Goal: Information Seeking & Learning: Understand process/instructions

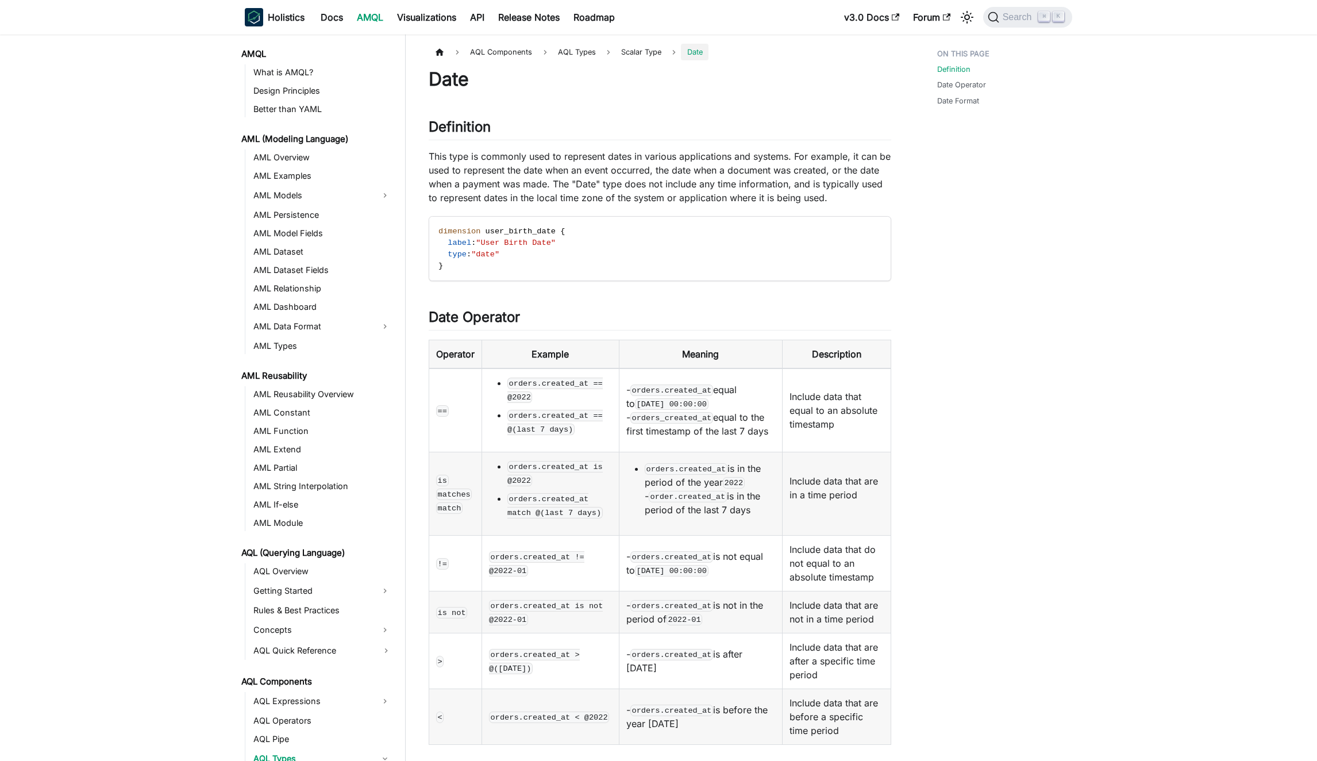
scroll to position [228, 0]
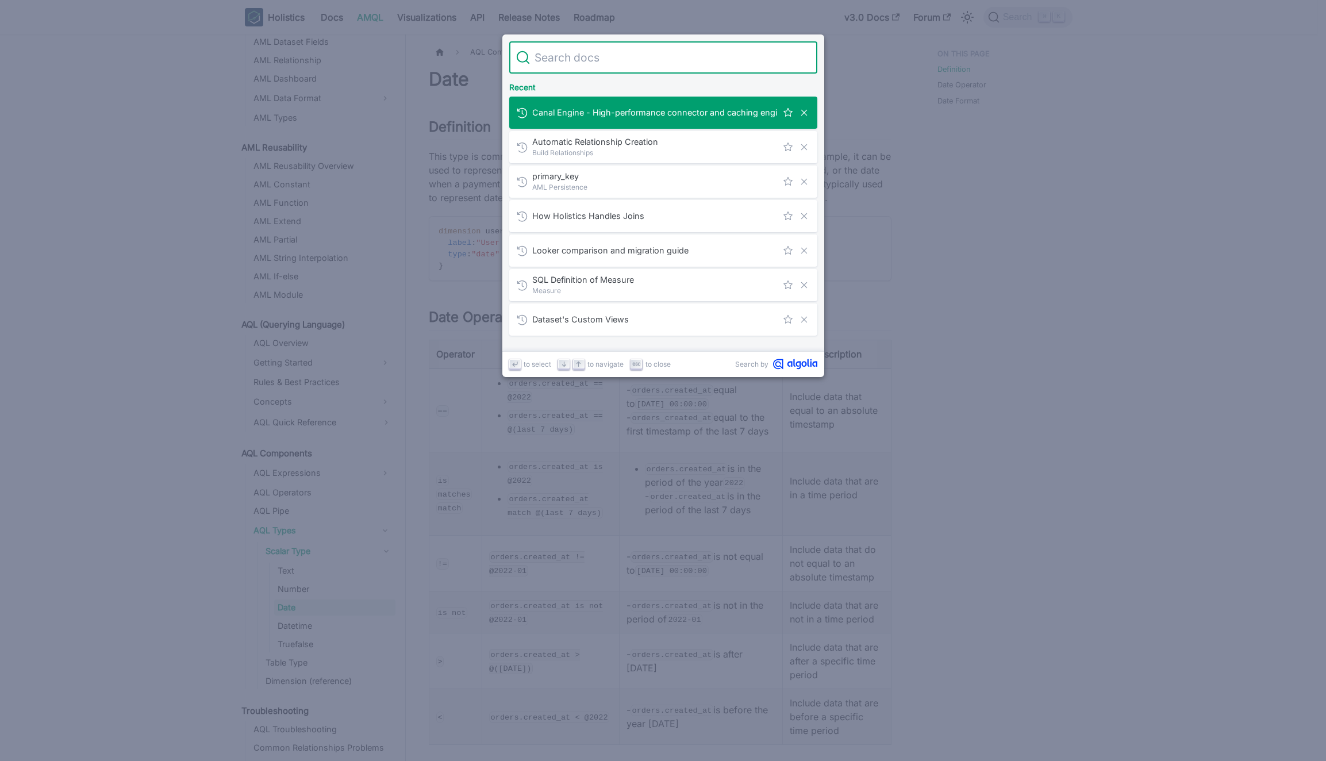
type input "d"
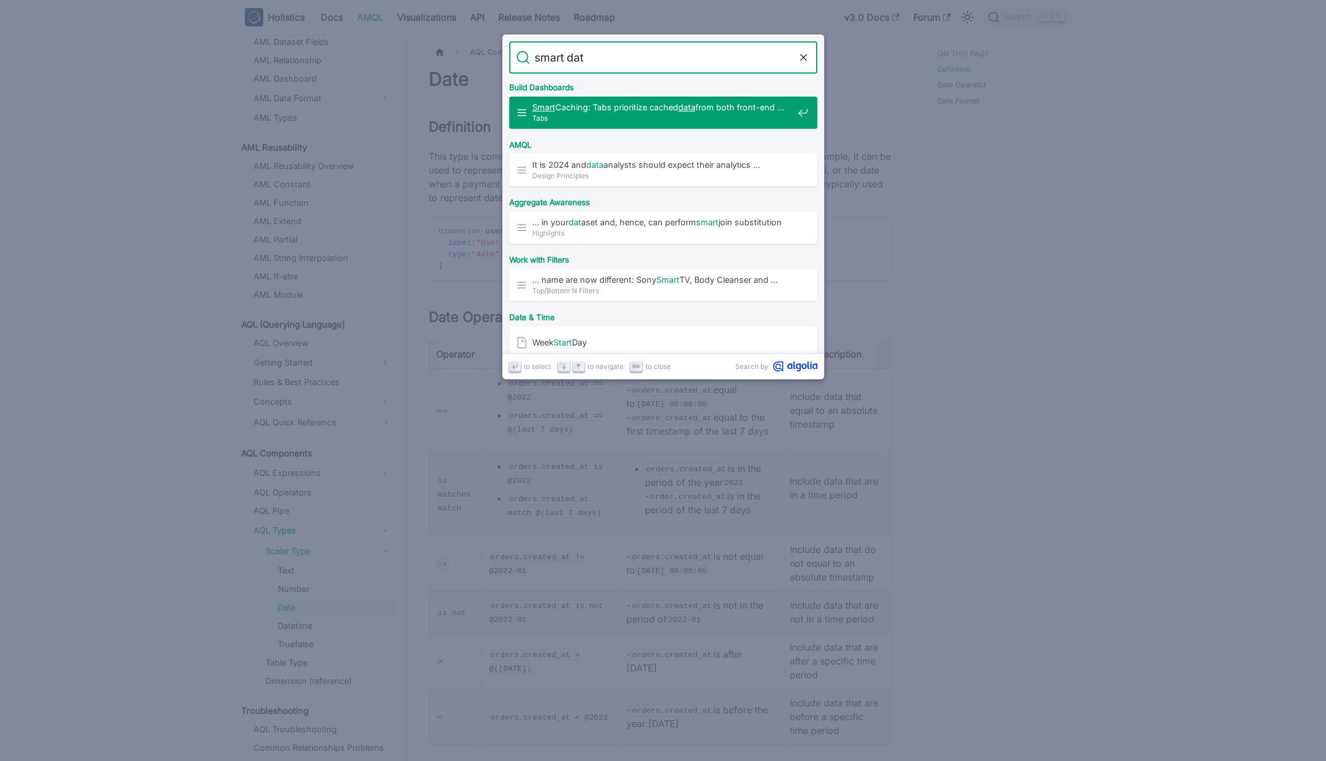
type input "smart date"
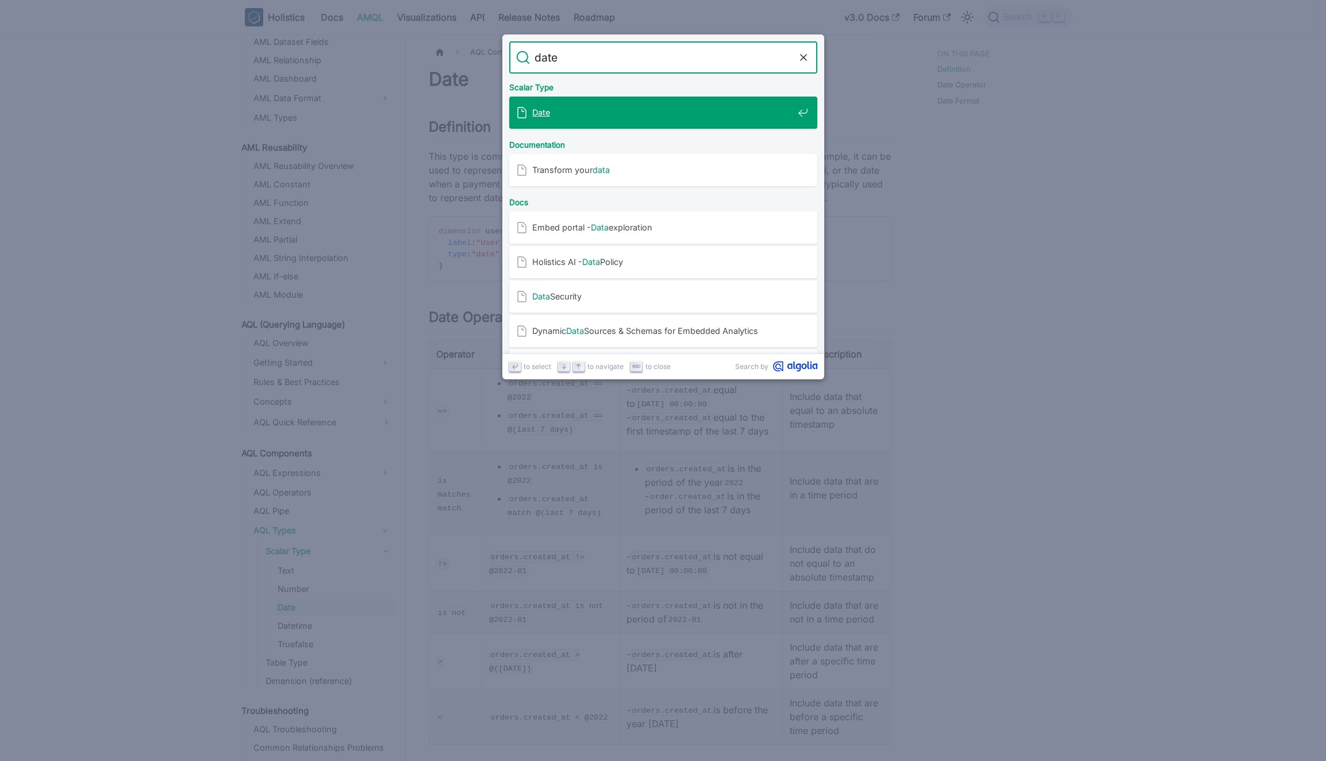
type input "date"
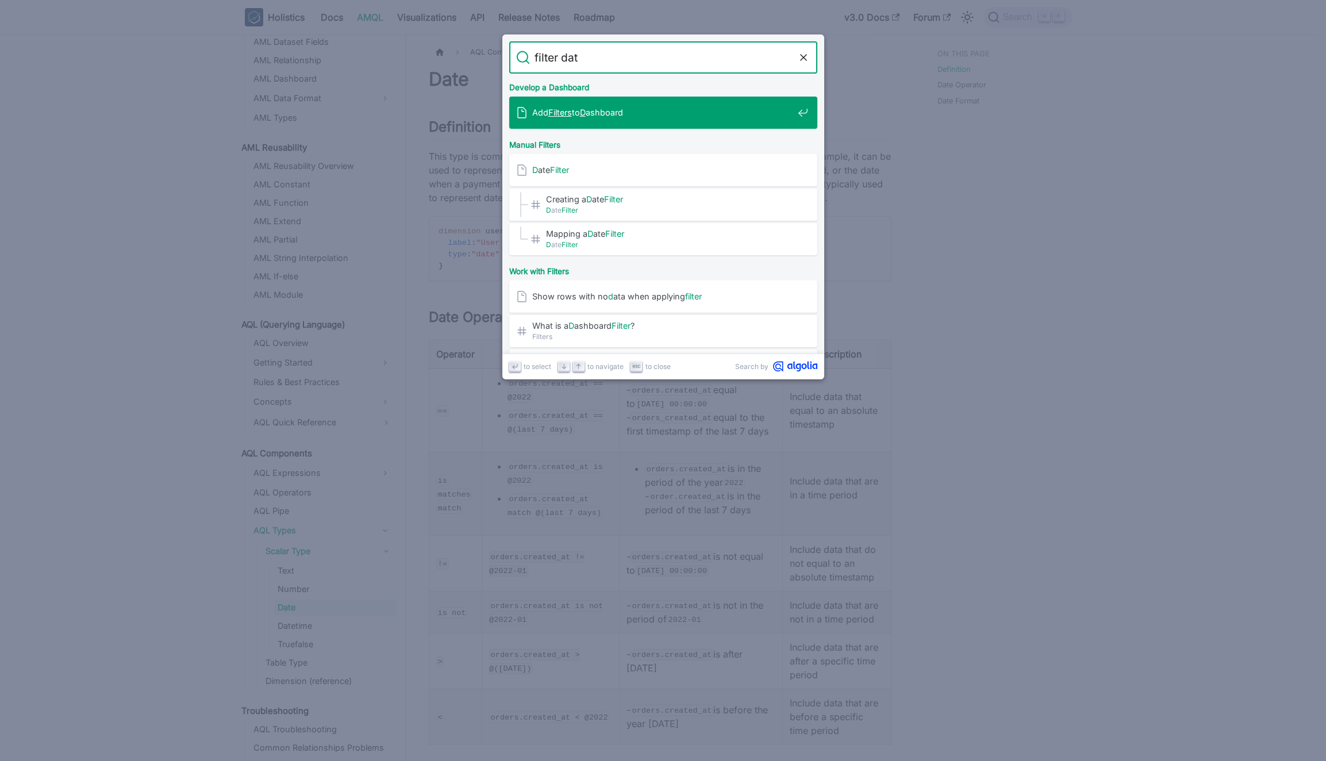
type input "filter date"
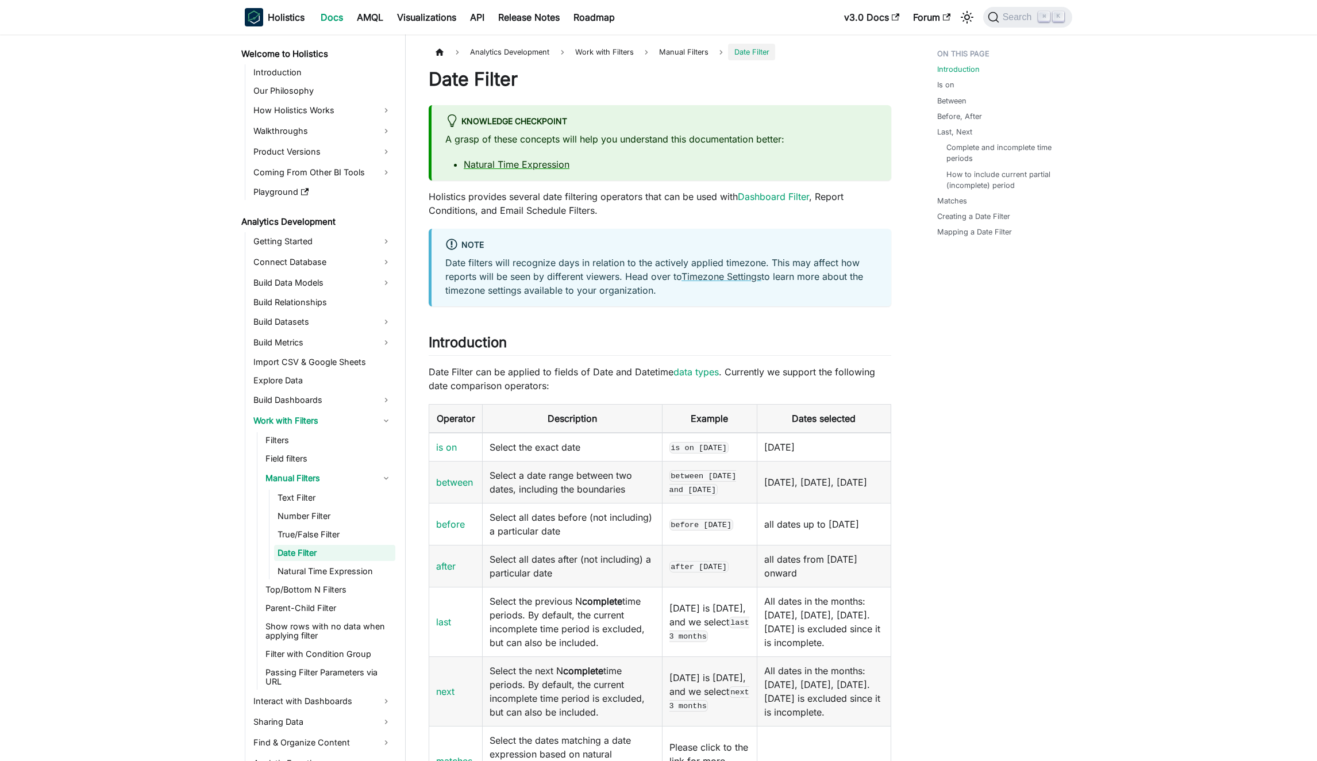
click at [535, 372] on p "Date Filter can be applied to fields of Date and Datetime data types . Currentl…" at bounding box center [660, 379] width 463 height 28
click at [540, 373] on p "Date Filter can be applied to fields of Date and Datetime data types . Currentl…" at bounding box center [660, 379] width 463 height 28
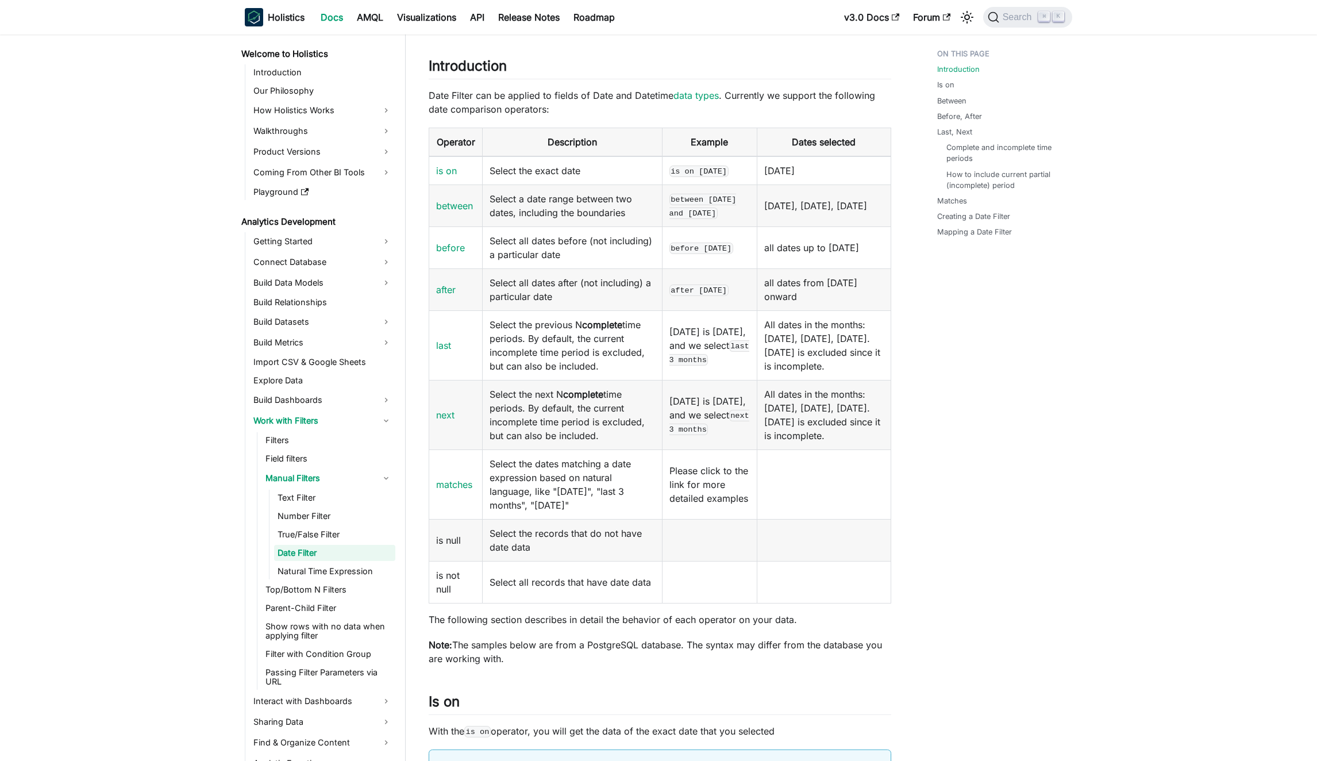
scroll to position [316, 0]
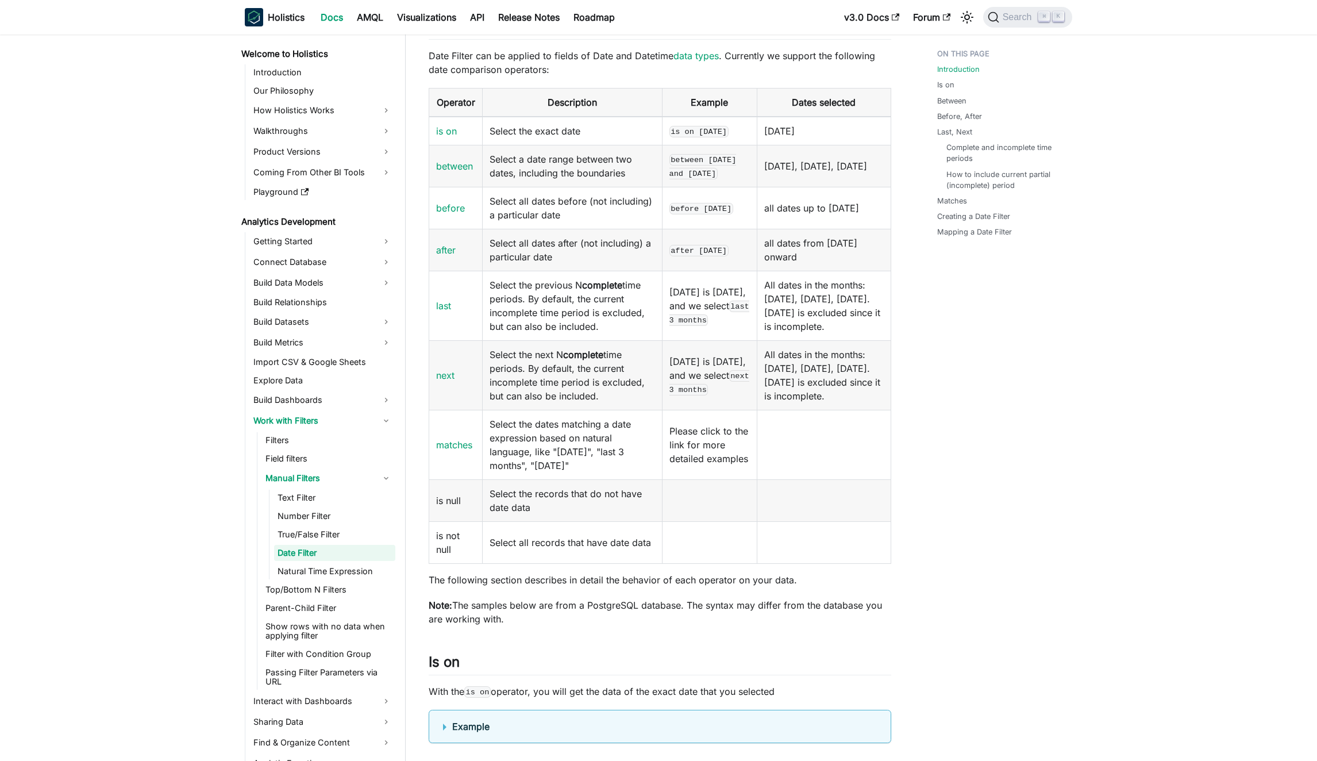
click at [566, 455] on td "Select the dates matching a date expression based on natural language, like "[D…" at bounding box center [573, 445] width 180 height 70
click at [572, 455] on td "Select the dates matching a date expression based on natural language, like "[D…" at bounding box center [573, 445] width 180 height 70
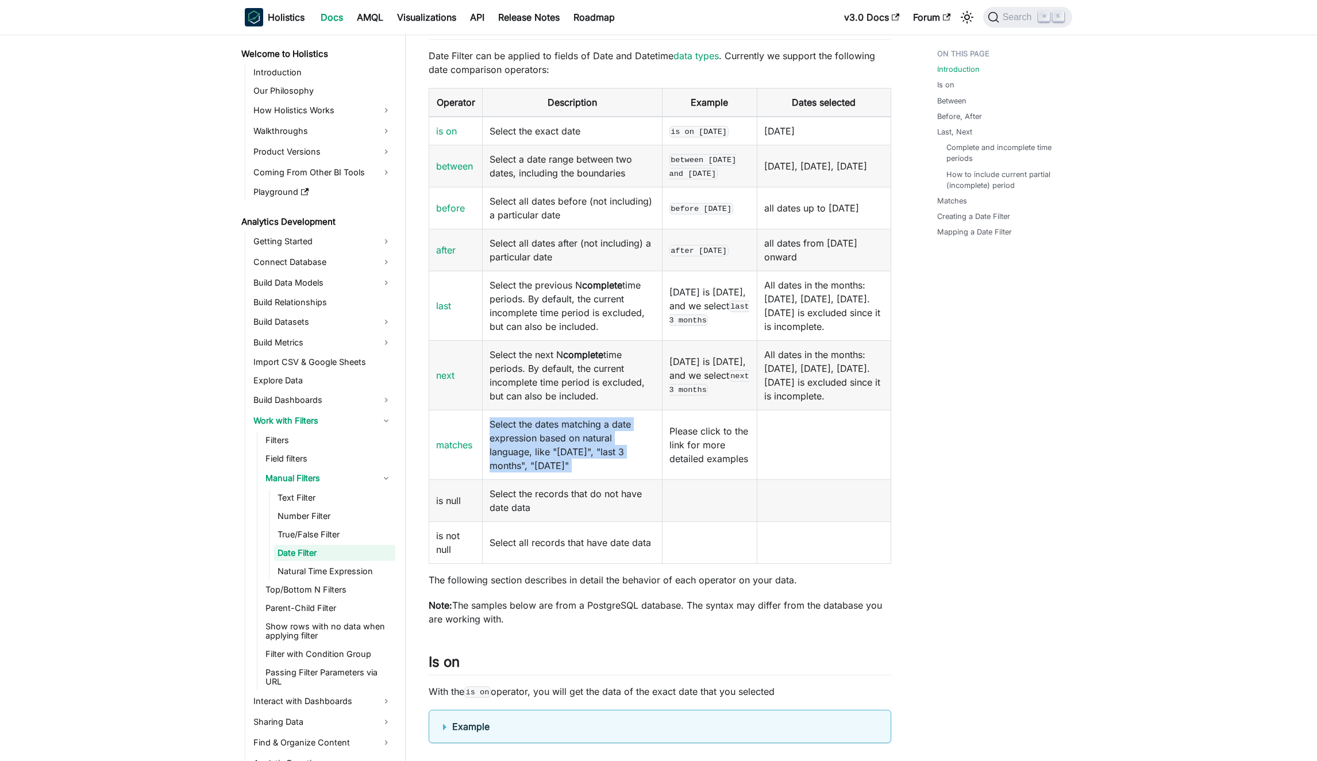
click at [572, 455] on td "Select the dates matching a date expression based on natural language, like "[D…" at bounding box center [573, 445] width 180 height 70
click at [567, 455] on td "Select the dates matching a date expression based on natural language, like "[D…" at bounding box center [573, 445] width 180 height 70
click at [556, 305] on td "Select the previous N complete time periods. By default, the current incomplete…" at bounding box center [573, 306] width 180 height 70
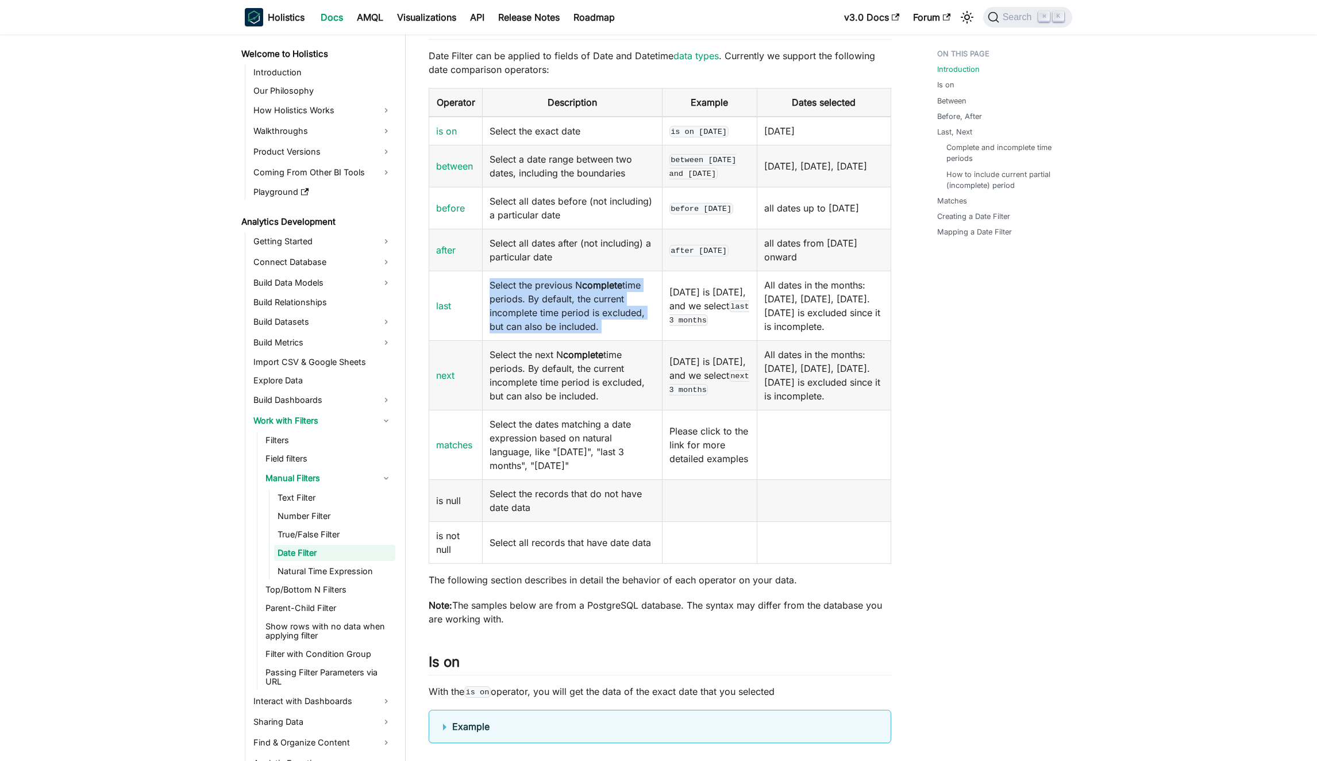
click at [556, 305] on td "Select the previous N complete time periods. By default, the current incomplete…" at bounding box center [573, 306] width 180 height 70
click at [550, 306] on td "Select the previous N complete time periods. By default, the current incomplete…" at bounding box center [573, 306] width 180 height 70
click at [538, 309] on td "Select the previous N complete time periods. By default, the current incomplete…" at bounding box center [573, 306] width 180 height 70
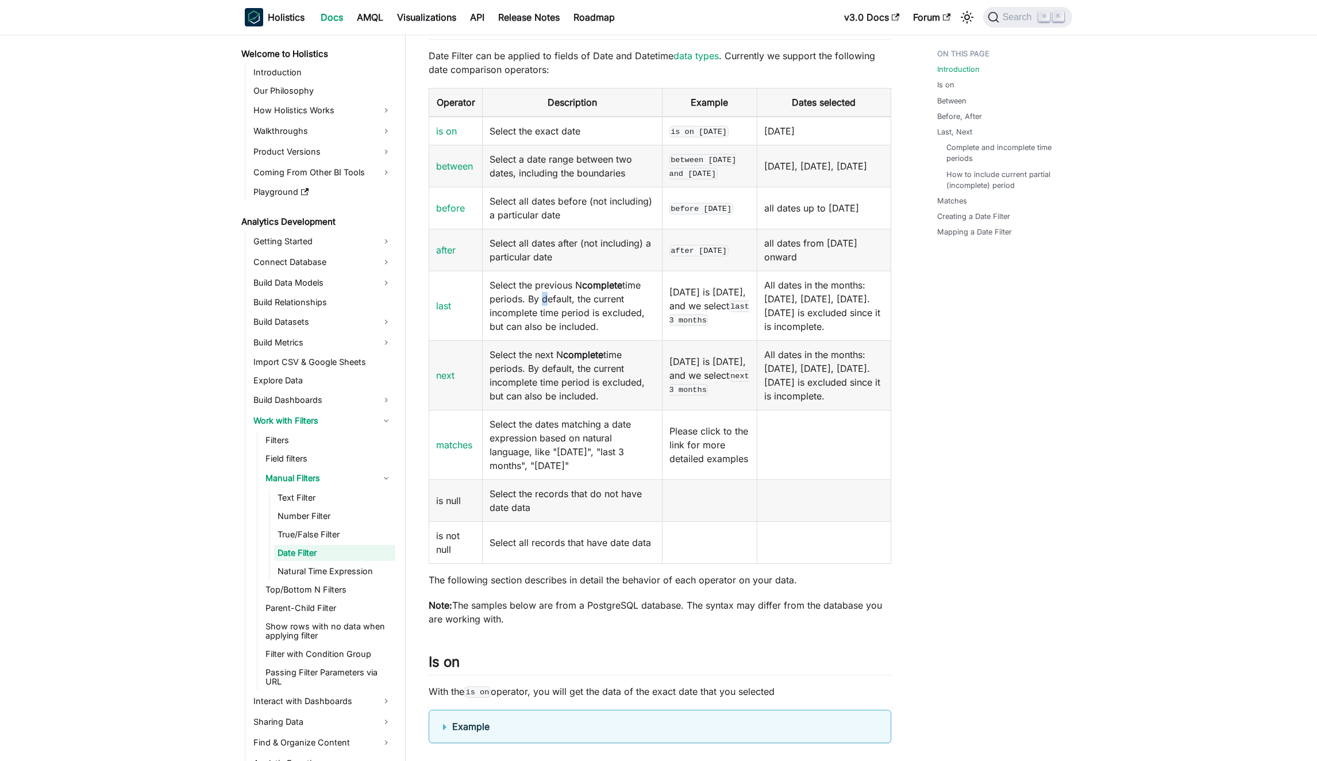
click at [538, 309] on td "Select the previous N complete time periods. By default, the current incomplete…" at bounding box center [573, 306] width 180 height 70
click at [554, 313] on td "Select the previous N complete time periods. By default, the current incomplete…" at bounding box center [573, 306] width 180 height 70
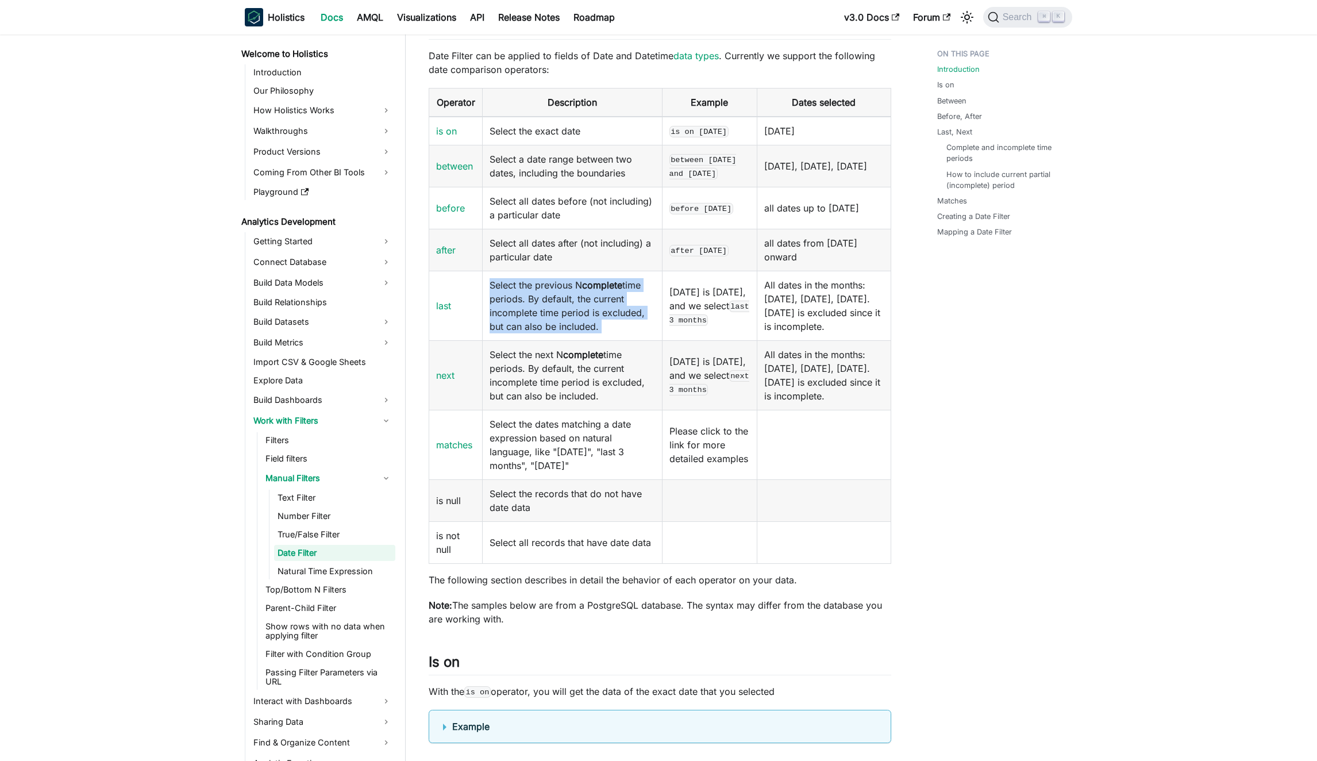
click at [548, 313] on td "Select the previous N complete time periods. By default, the current incomplete…" at bounding box center [573, 306] width 180 height 70
click at [542, 313] on td "Select the previous N complete time periods. By default, the current incomplete…" at bounding box center [573, 306] width 180 height 70
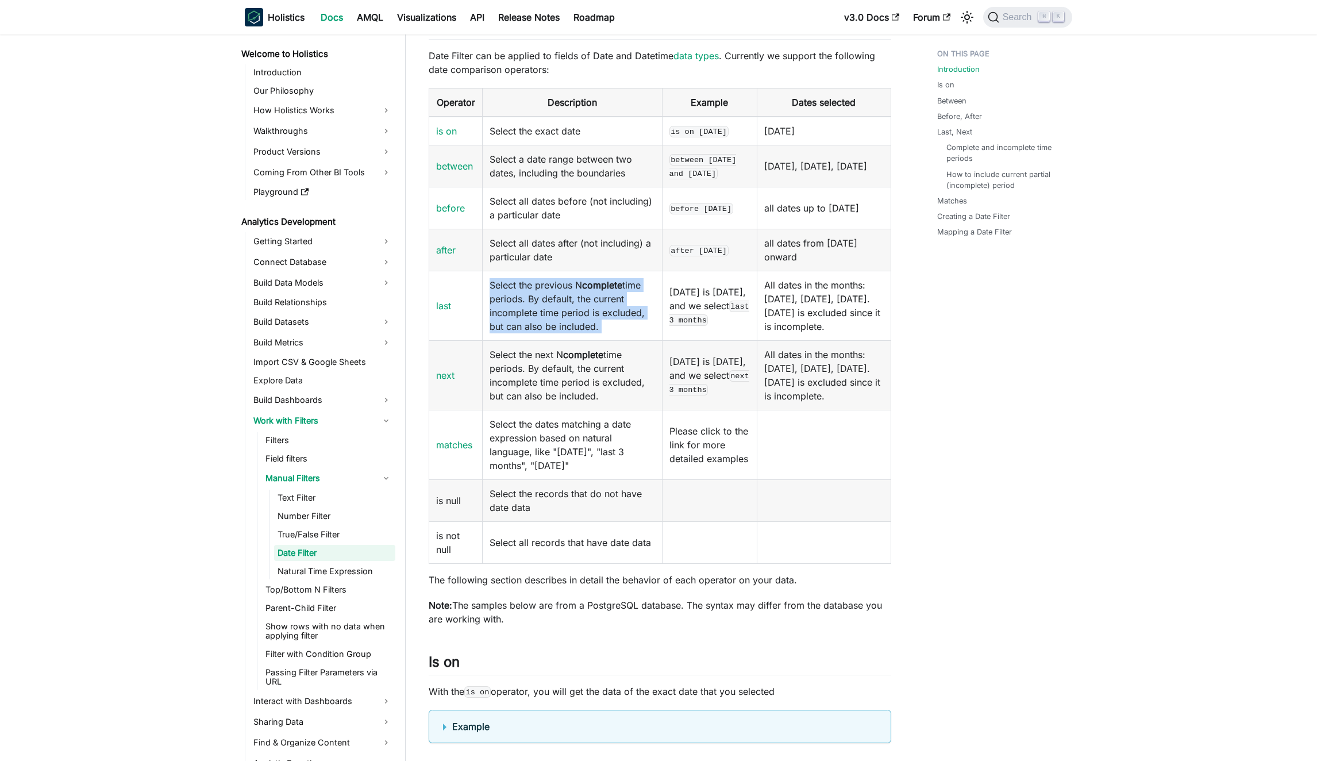
click at [542, 313] on td "Select the previous N complete time periods. By default, the current incomplete…" at bounding box center [573, 306] width 180 height 70
click at [538, 314] on td "Select the previous N complete time periods. By default, the current incomplete…" at bounding box center [573, 306] width 180 height 70
click at [547, 314] on td "Select the previous N complete time periods. By default, the current incomplete…" at bounding box center [573, 306] width 180 height 70
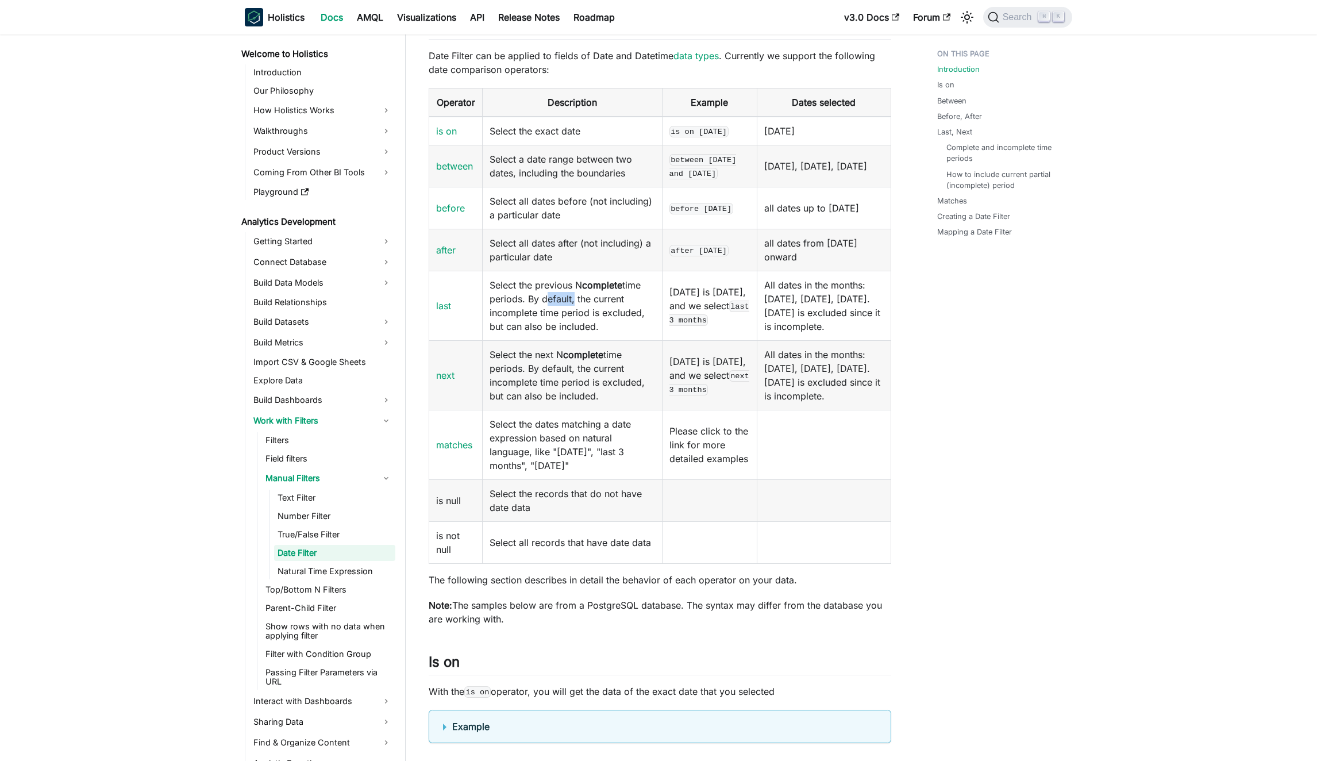
click at [547, 314] on td "Select the previous N complete time periods. By default, the current incomplete…" at bounding box center [573, 306] width 180 height 70
click at [552, 315] on td "Select the previous N complete time periods. By default, the current incomplete…" at bounding box center [573, 306] width 180 height 70
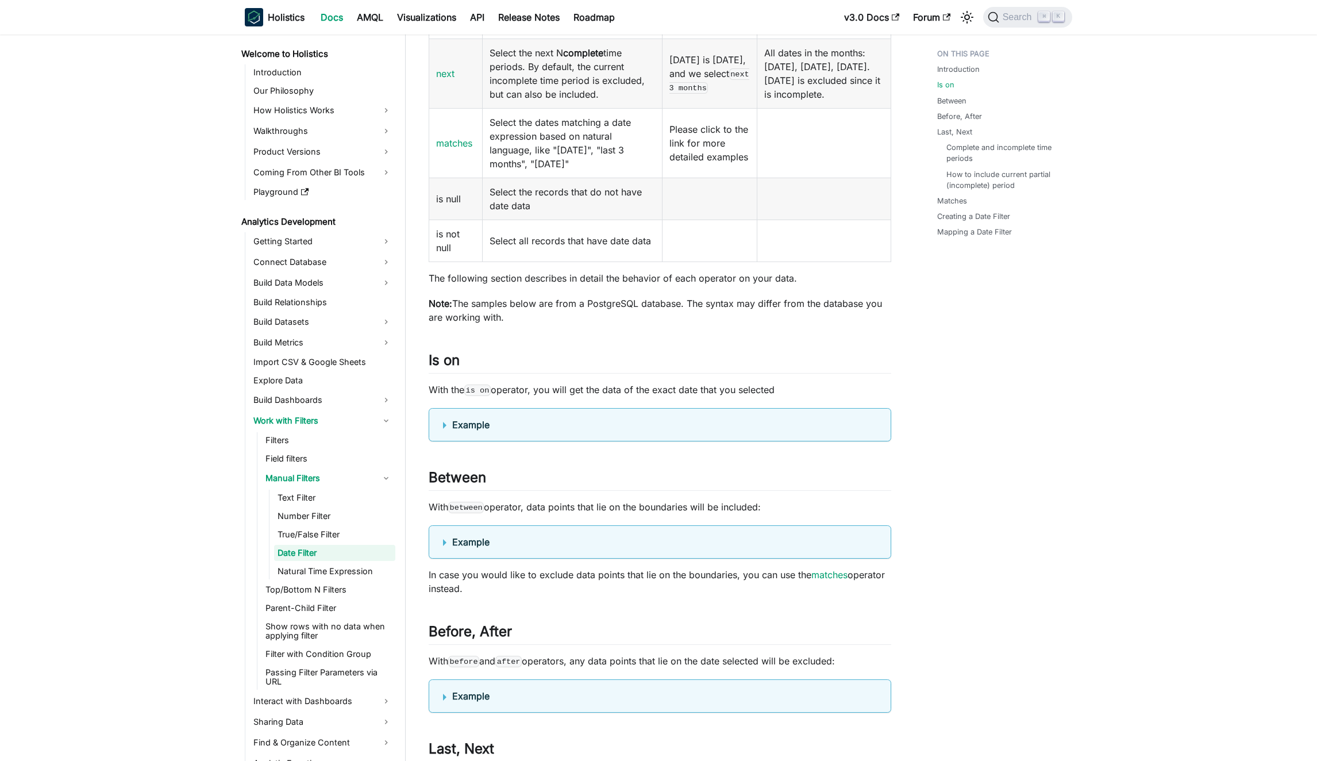
scroll to position [673, 0]
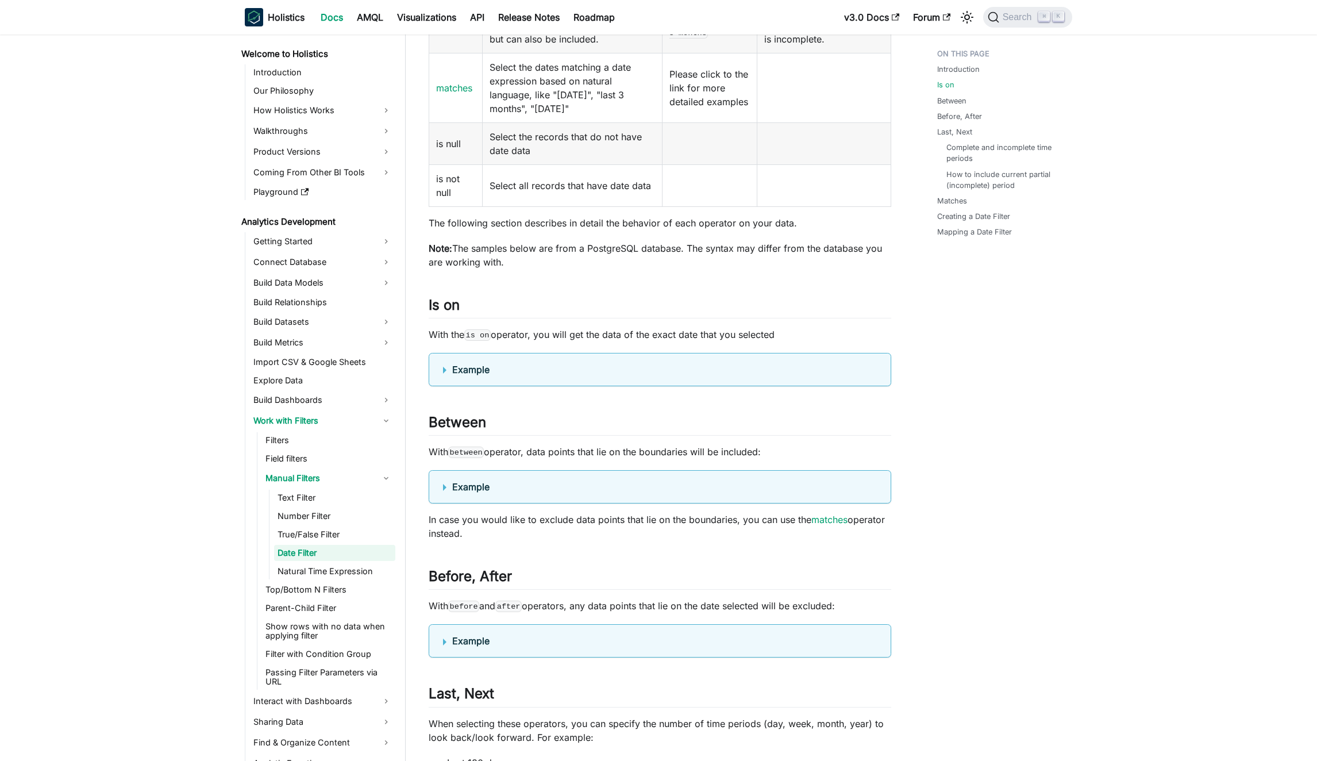
click at [470, 503] on details "Example" at bounding box center [660, 486] width 463 height 33
click at [471, 492] on b "Example" at bounding box center [470, 486] width 37 height 11
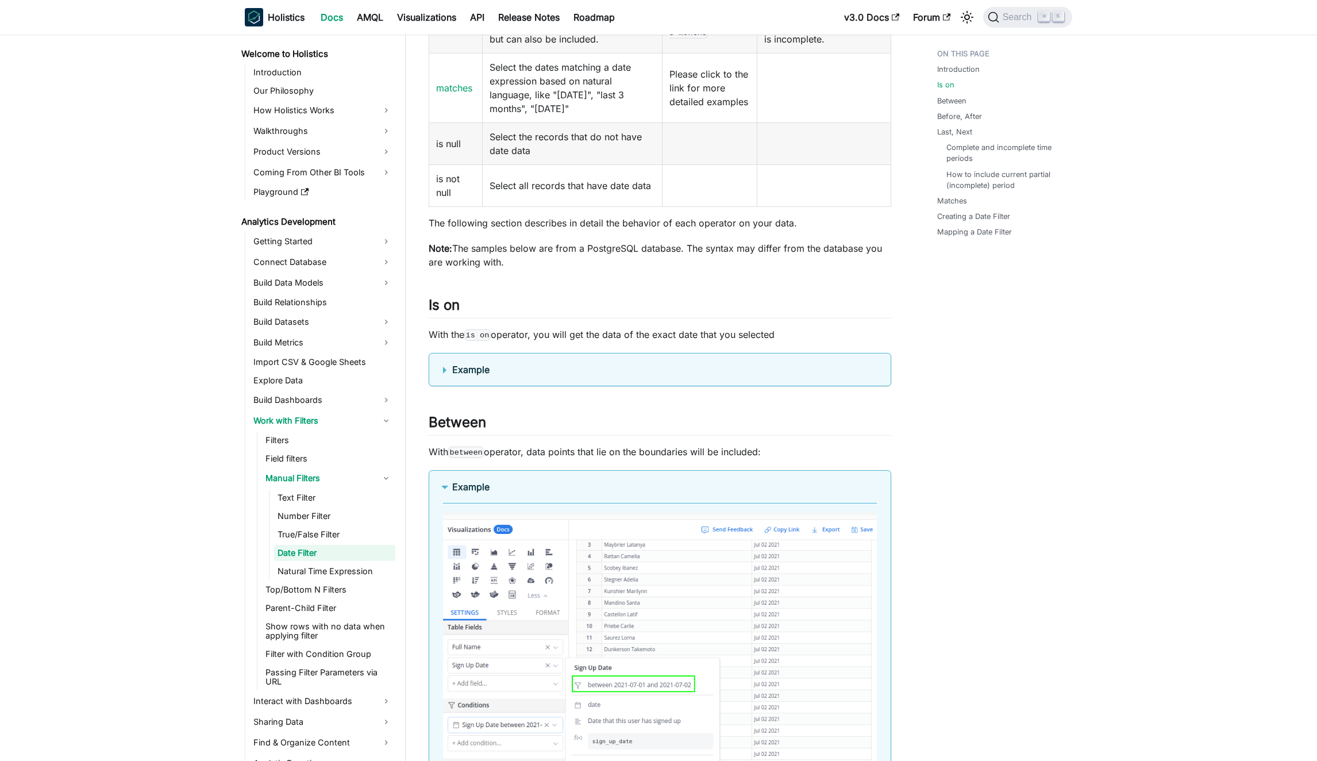
click at [471, 492] on b "Example" at bounding box center [470, 486] width 37 height 11
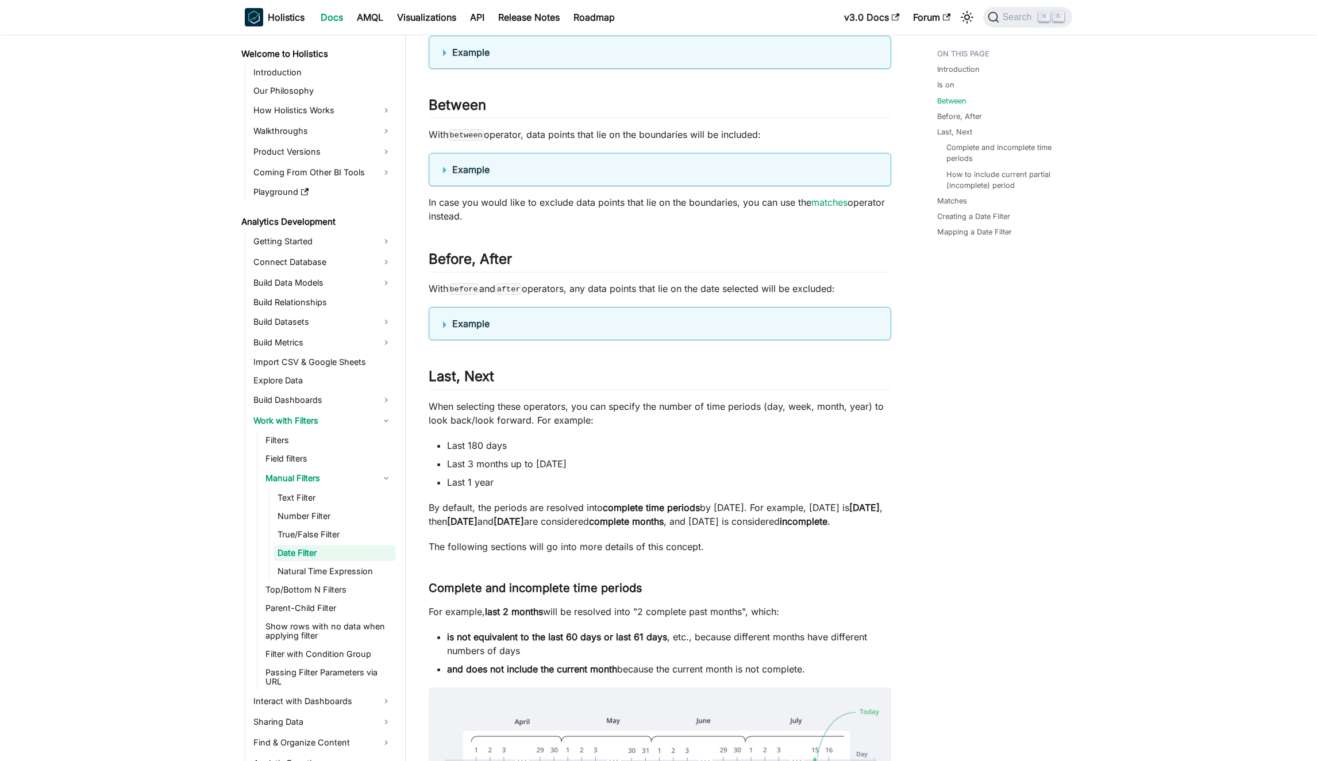
scroll to position [1034, 0]
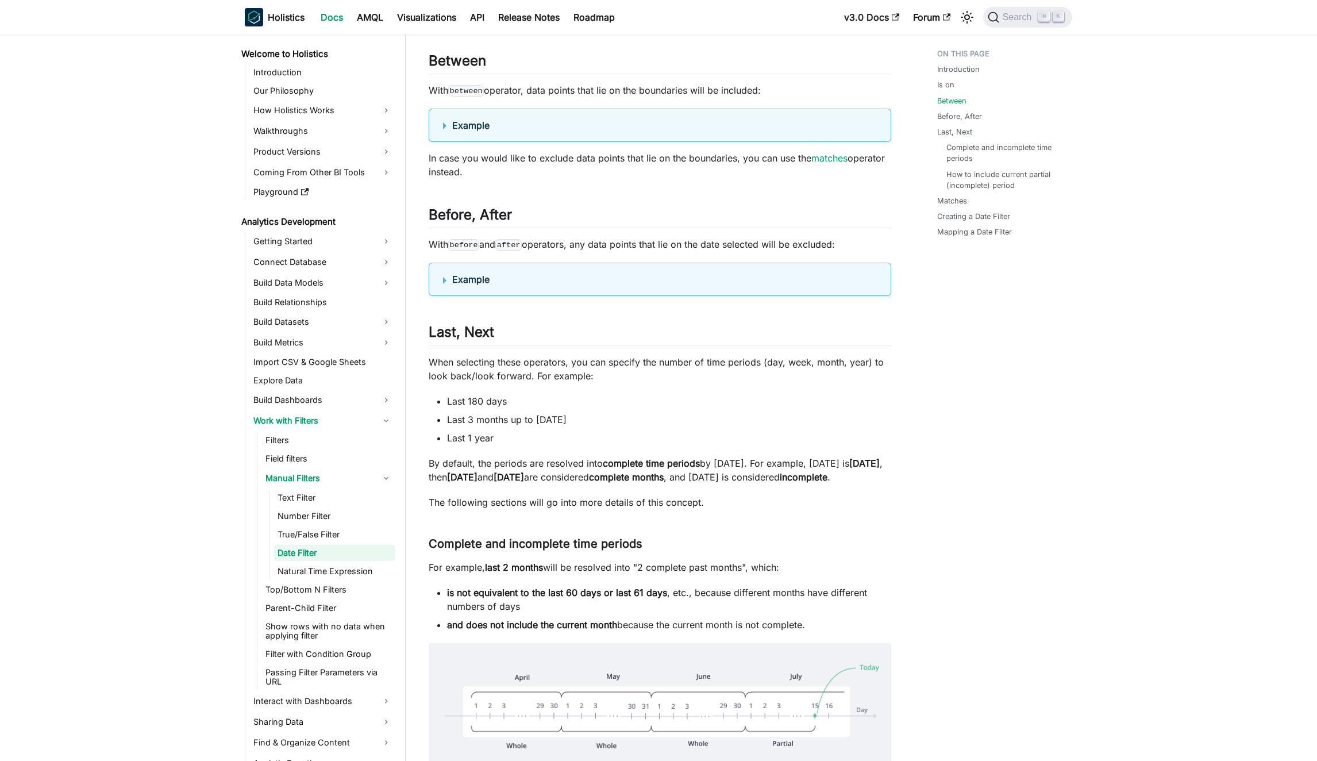
click at [585, 480] on p "By default, the periods are resolved into complete time periods by [DATE]. For …" at bounding box center [660, 470] width 463 height 28
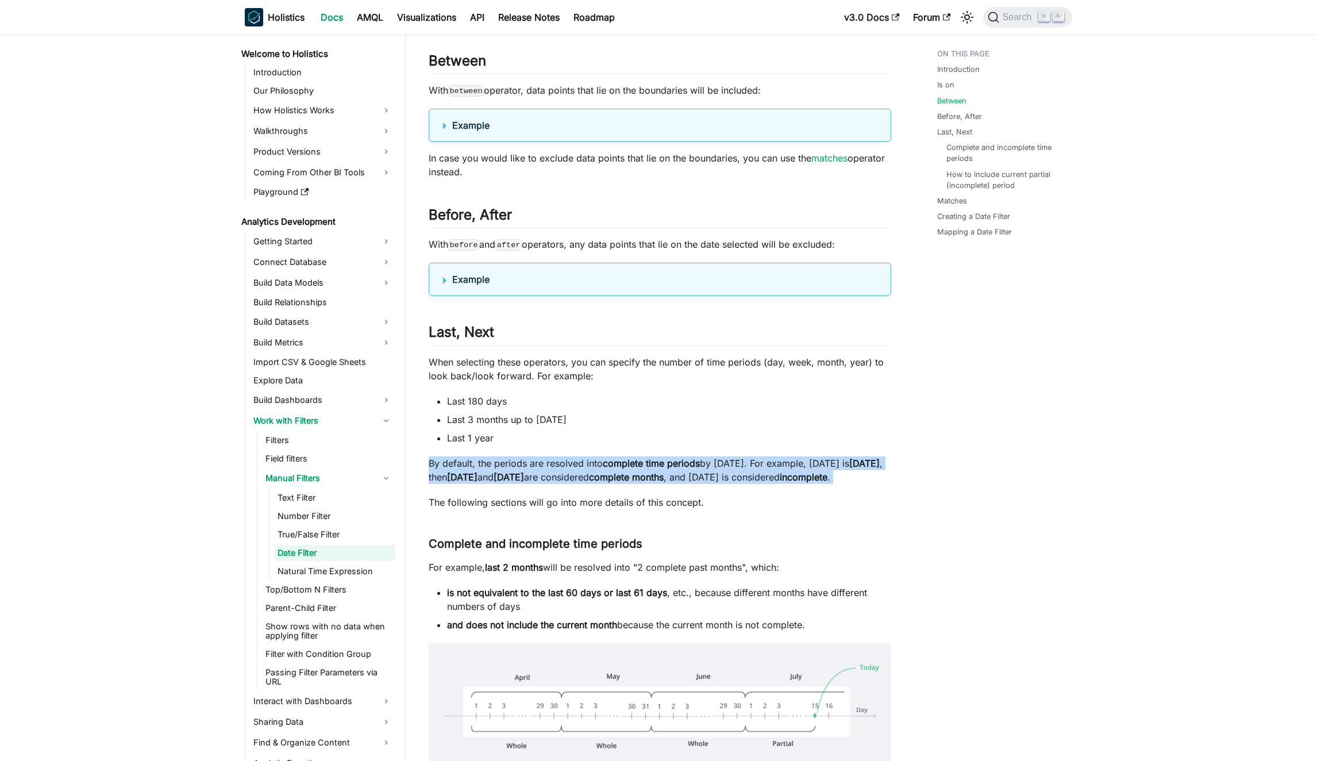
click at [585, 480] on p "By default, the periods are resolved into complete time periods by [DATE]. For …" at bounding box center [660, 470] width 463 height 28
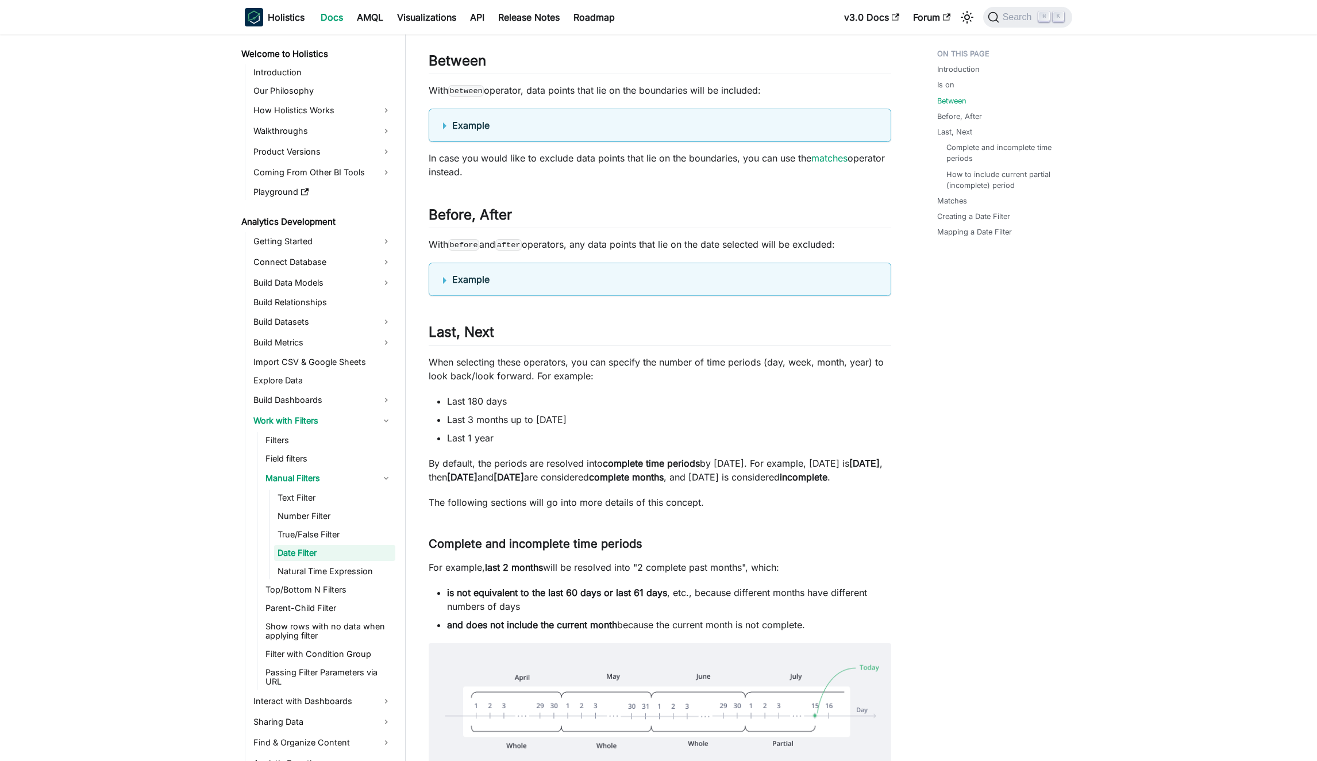
click at [572, 482] on p "By default, the periods are resolved into complete time periods by [DATE]. For …" at bounding box center [660, 470] width 463 height 28
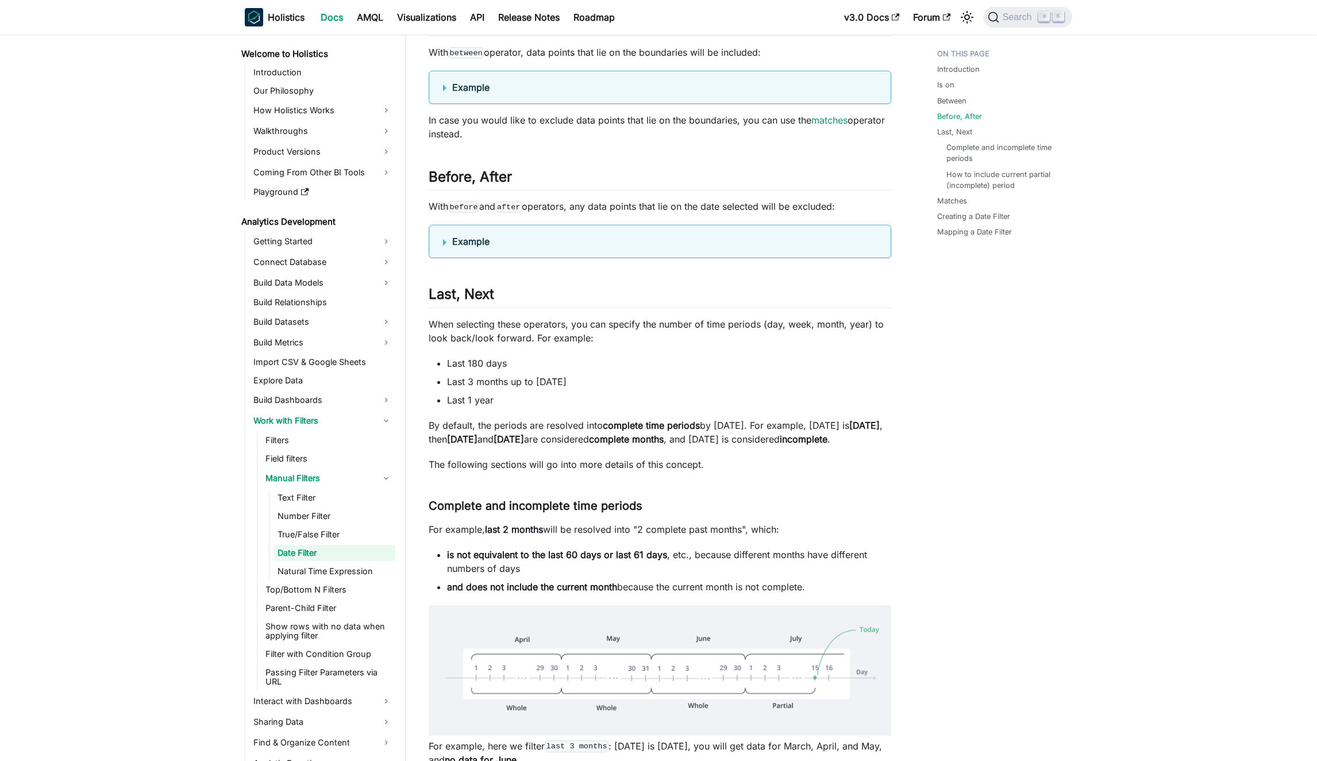
scroll to position [1151, 0]
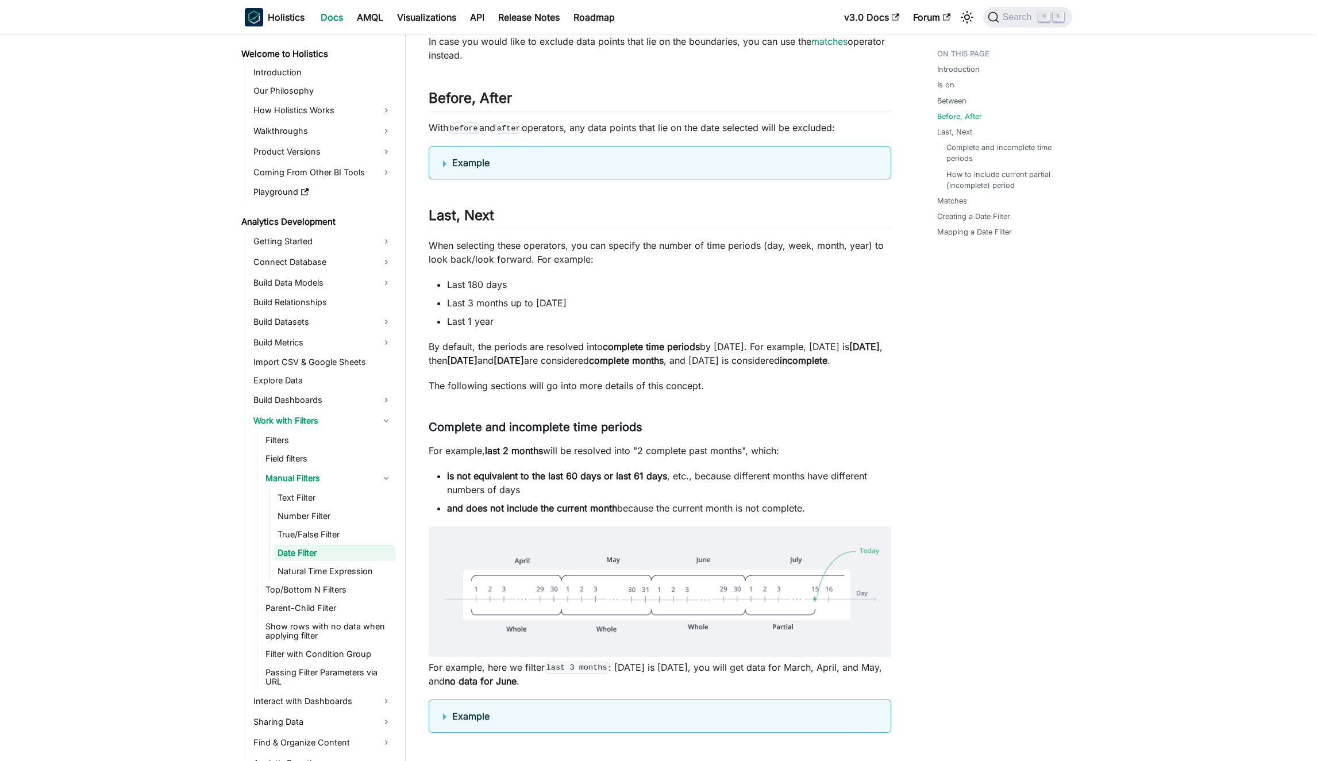
click at [561, 457] on p "For example, last 2 months will be resolved into "2 complete past months", whic…" at bounding box center [660, 451] width 463 height 14
click at [557, 457] on p "For example, last 2 months will be resolved into "2 complete past months", whic…" at bounding box center [660, 451] width 463 height 14
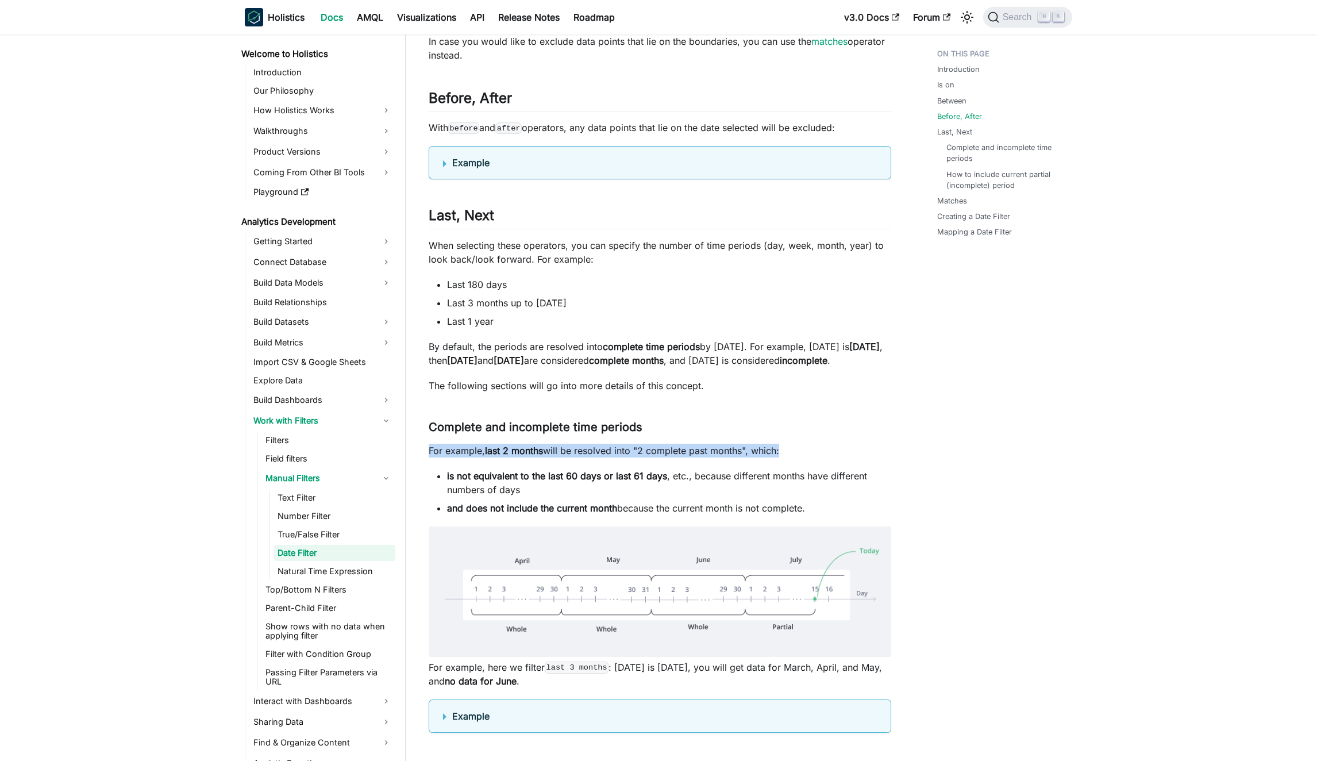
click at [557, 457] on p "For example, last 2 months will be resolved into "2 complete past months", whic…" at bounding box center [660, 451] width 463 height 14
click at [566, 457] on p "For example, last 2 months will be resolved into "2 complete past months", whic…" at bounding box center [660, 451] width 463 height 14
click at [581, 482] on strong "is not equivalent to the last 60 days or last 61 days" at bounding box center [557, 475] width 220 height 11
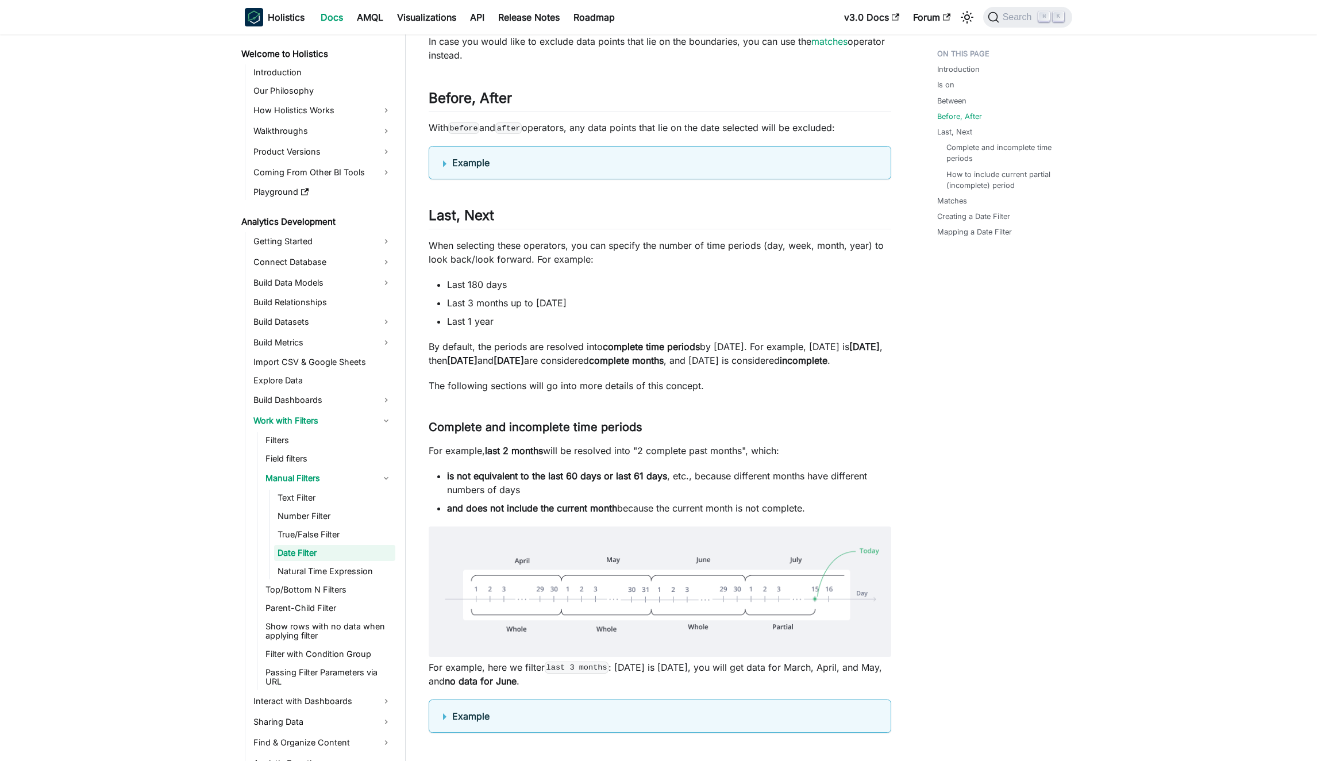
click at [576, 482] on strong "is not equivalent to the last 60 days or last 61 days" at bounding box center [557, 475] width 220 height 11
click at [571, 482] on strong "is not equivalent to the last 60 days or last 61 days" at bounding box center [557, 475] width 220 height 11
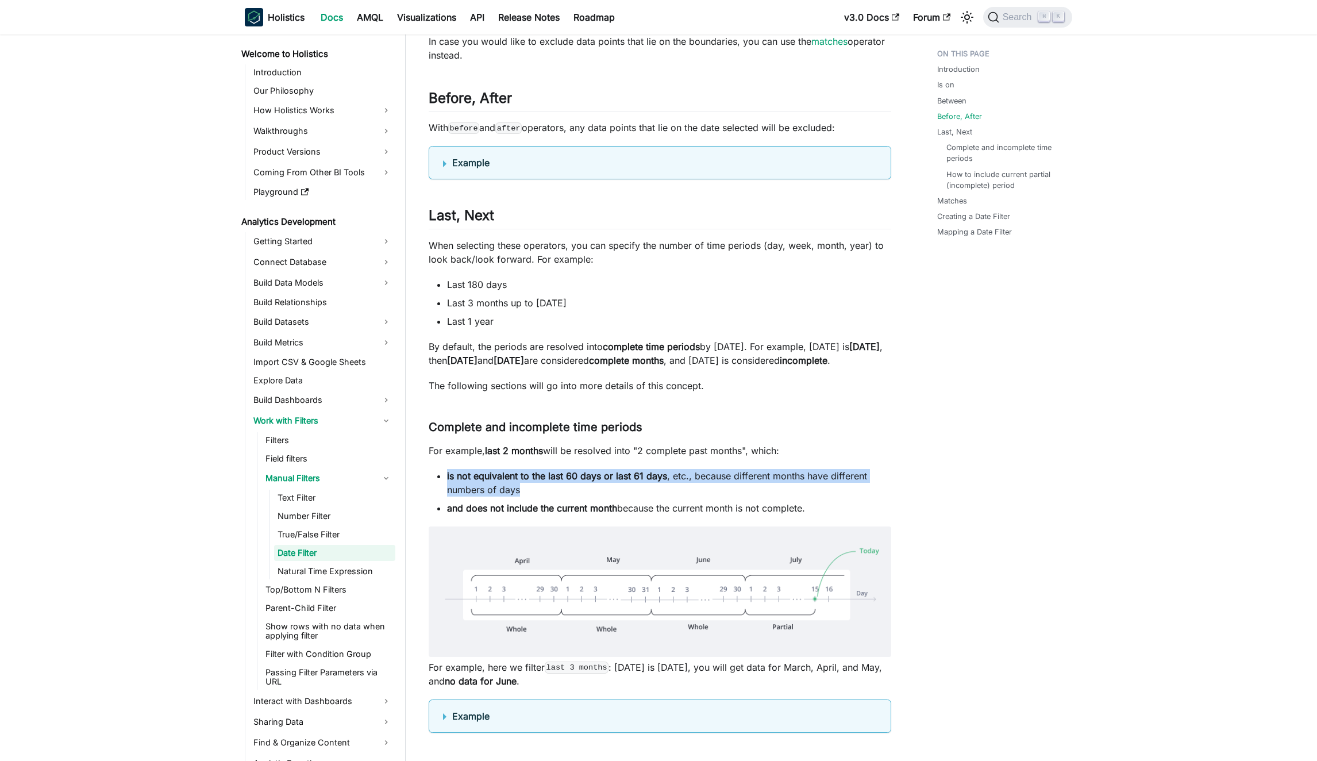
click at [571, 482] on strong "is not equivalent to the last 60 days or last 61 days" at bounding box center [557, 475] width 220 height 11
click at [565, 482] on strong "is not equivalent to the last 60 days or last 61 days" at bounding box center [557, 475] width 220 height 11
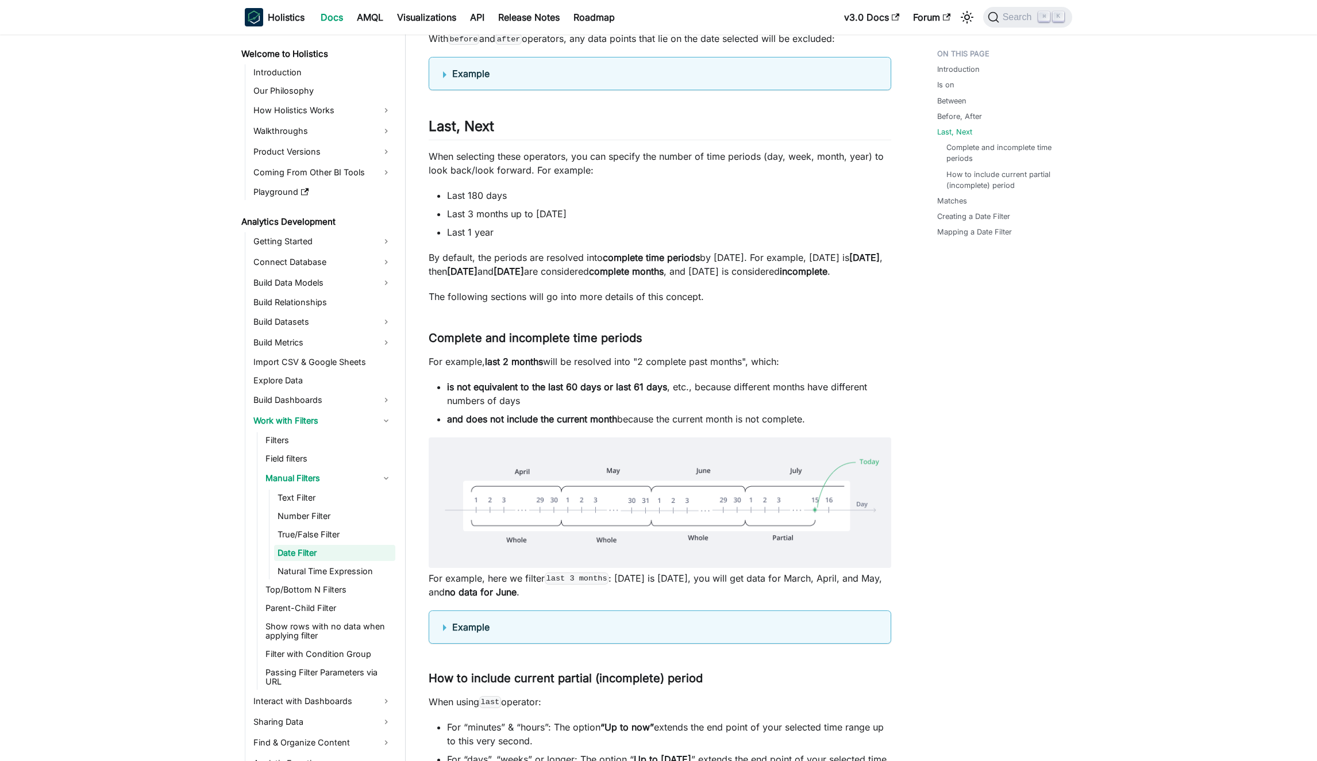
scroll to position [1242, 0]
click at [648, 342] on link "​" at bounding box center [648, 336] width 12 height 14
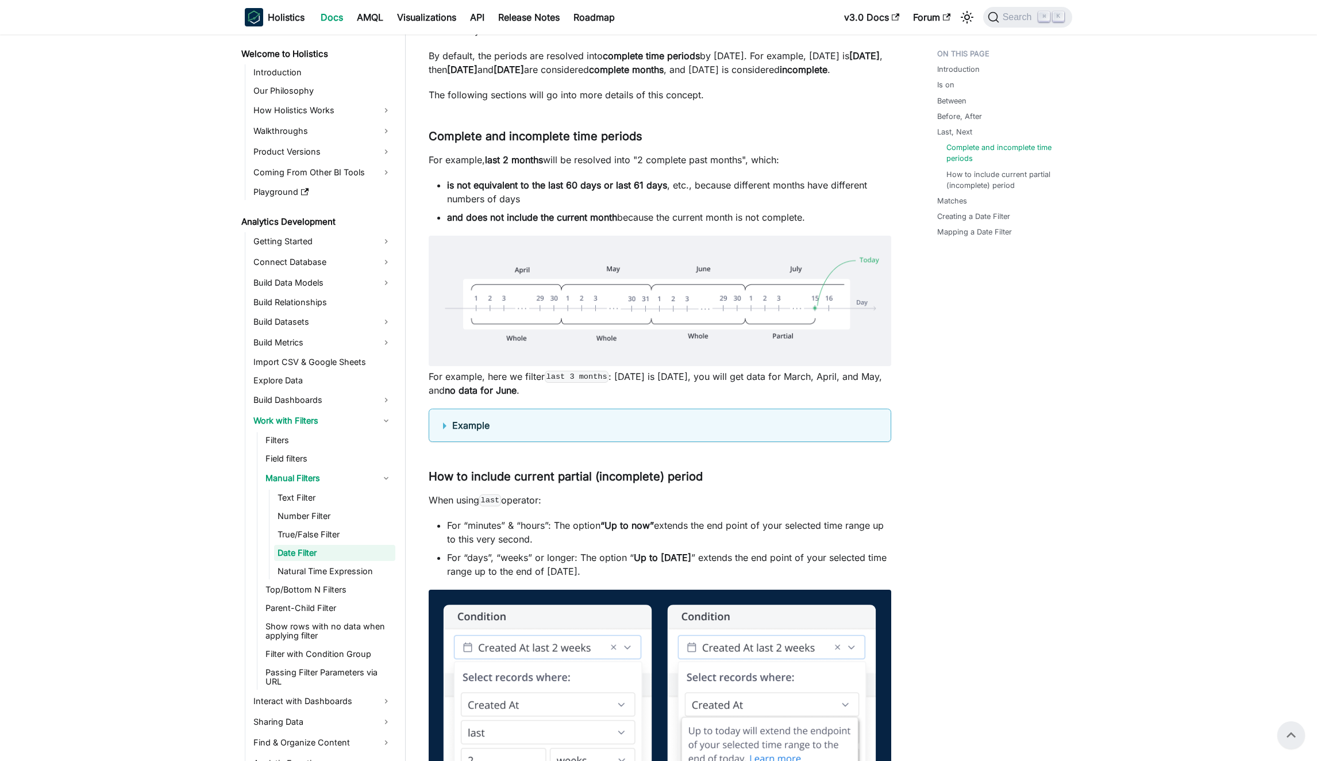
scroll to position [1423, 0]
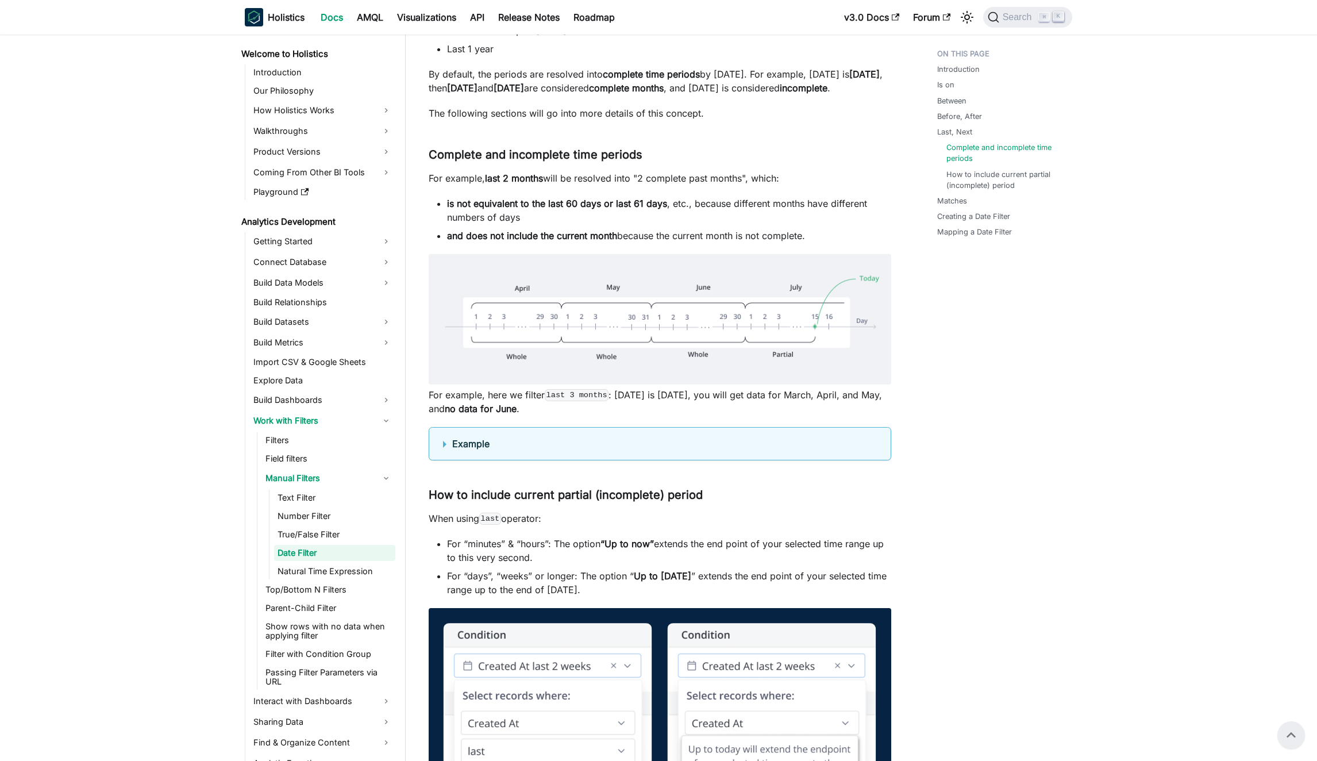
click at [642, 209] on strong "is not equivalent to the last 60 days or last 61 days" at bounding box center [557, 203] width 220 height 11
